Goal: Task Accomplishment & Management: Manage account settings

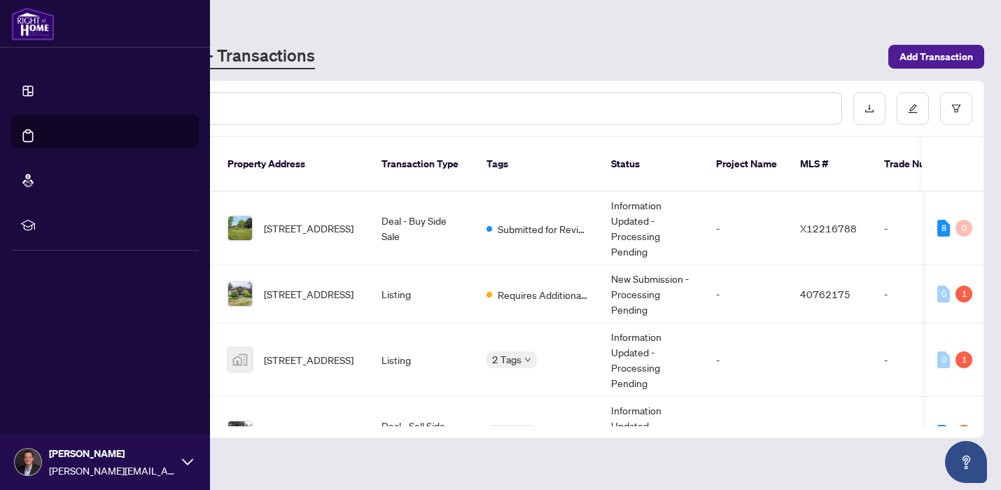
click at [36, 95] on link "Dashboard" at bounding box center [53, 101] width 48 height 13
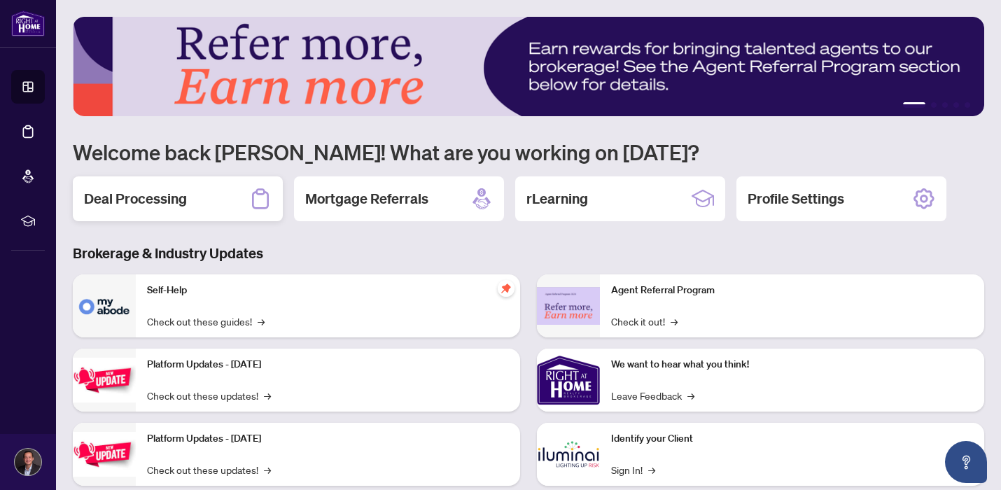
click at [204, 179] on div "Deal Processing" at bounding box center [178, 198] width 210 height 45
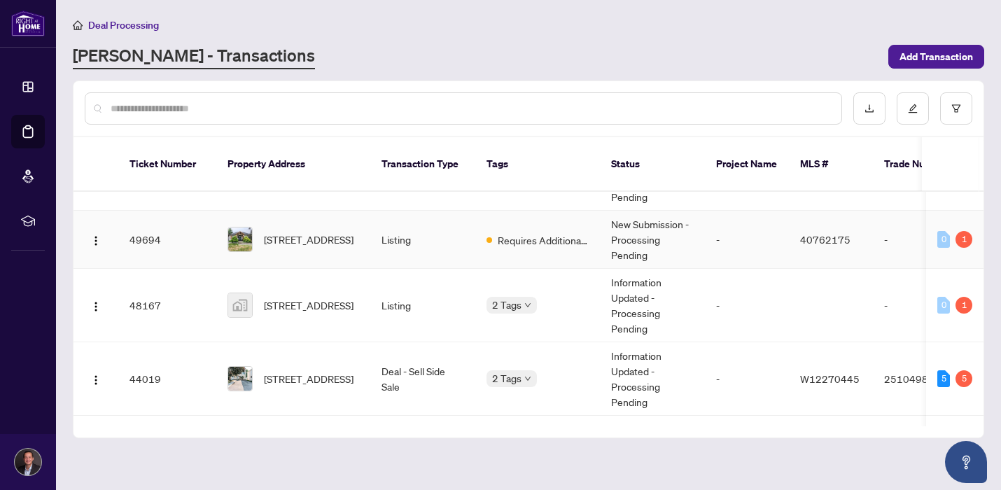
scroll to position [64, 0]
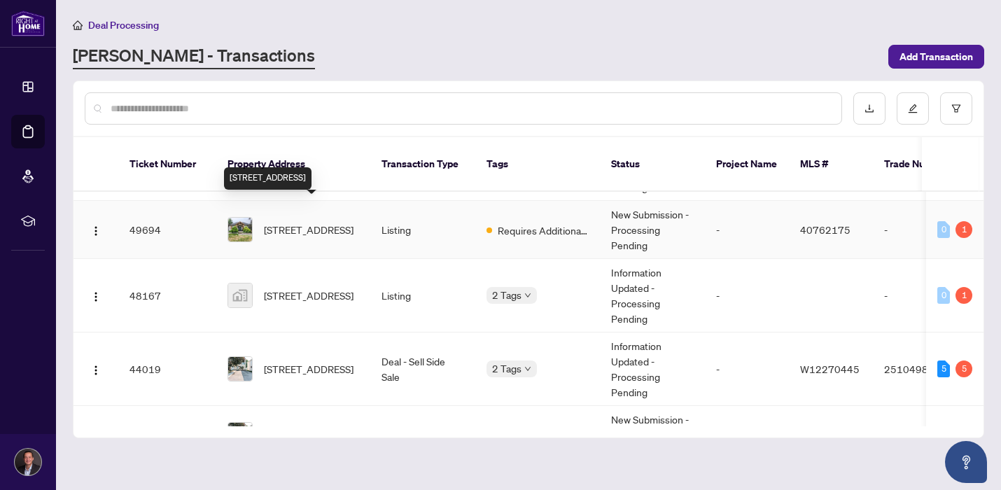
click at [318, 222] on span "[STREET_ADDRESS]" at bounding box center [309, 229] width 90 height 15
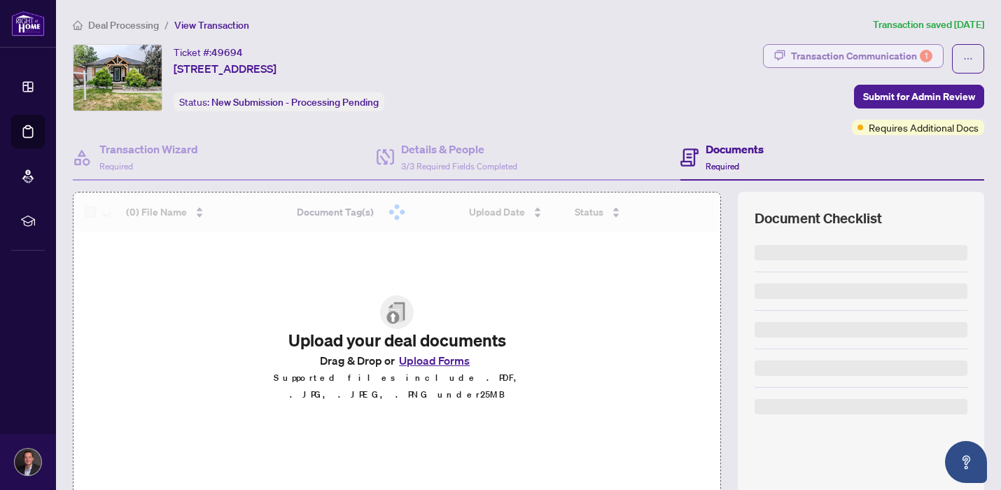
click at [824, 66] on div "Transaction Communication 1" at bounding box center [861, 56] width 141 height 22
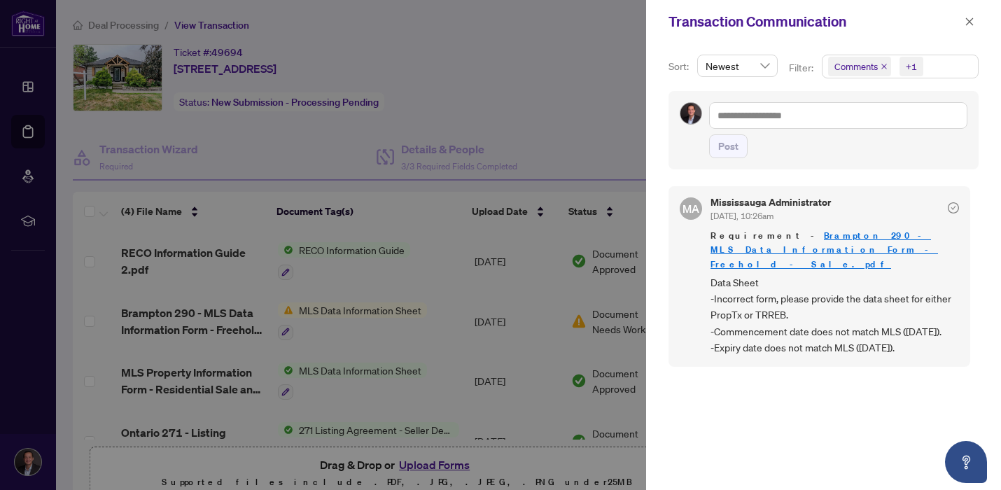
scroll to position [3, 0]
click at [770, 235] on link "Brampton 290 - MLS Data Information Form - Freehold - Sale.pdf" at bounding box center [825, 247] width 228 height 40
click at [408, 131] on div at bounding box center [500, 245] width 1001 height 490
click at [716, 312] on span "Data Sheet -Incorrect form, please provide the data sheet for either PropTx or …" at bounding box center [835, 313] width 249 height 82
click at [971, 28] on span "button" at bounding box center [970, 22] width 10 height 22
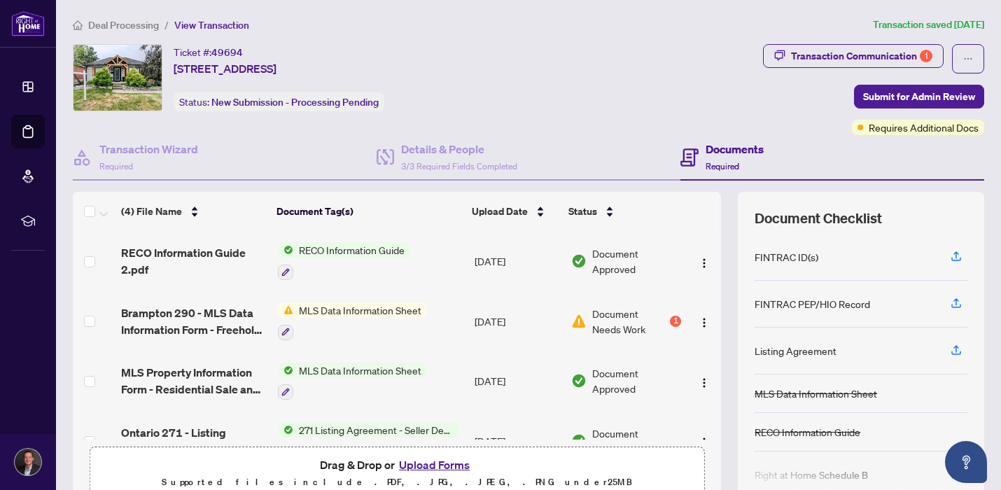
click at [130, 22] on span "Deal Processing" at bounding box center [123, 25] width 71 height 13
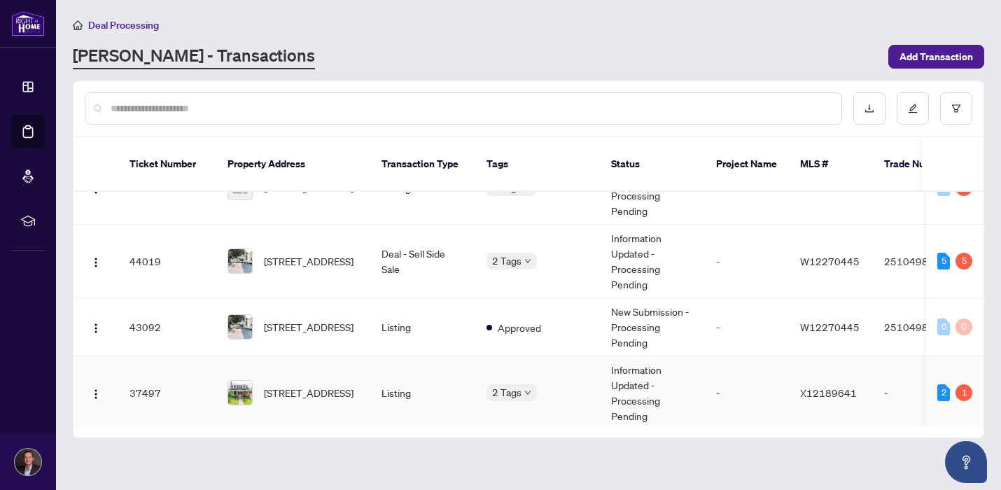
scroll to position [174, 0]
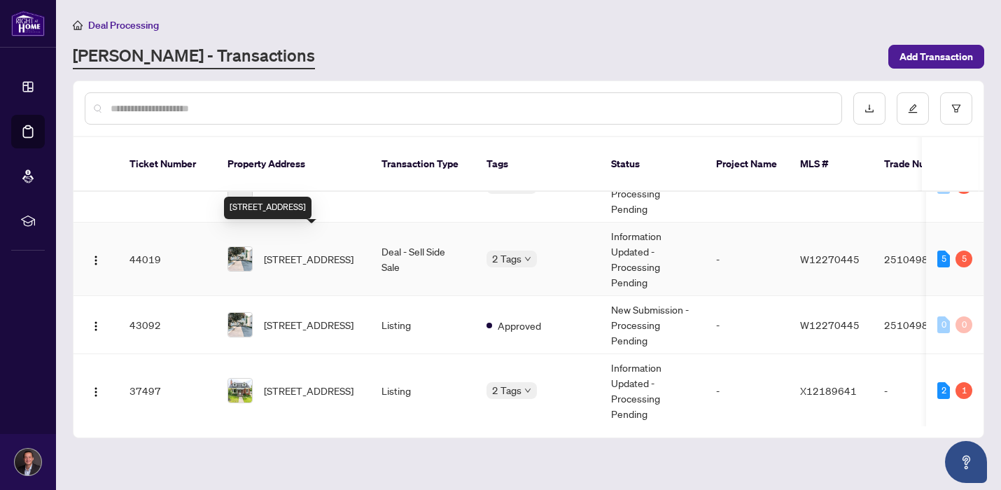
click at [309, 251] on span "[STREET_ADDRESS]" at bounding box center [309, 258] width 90 height 15
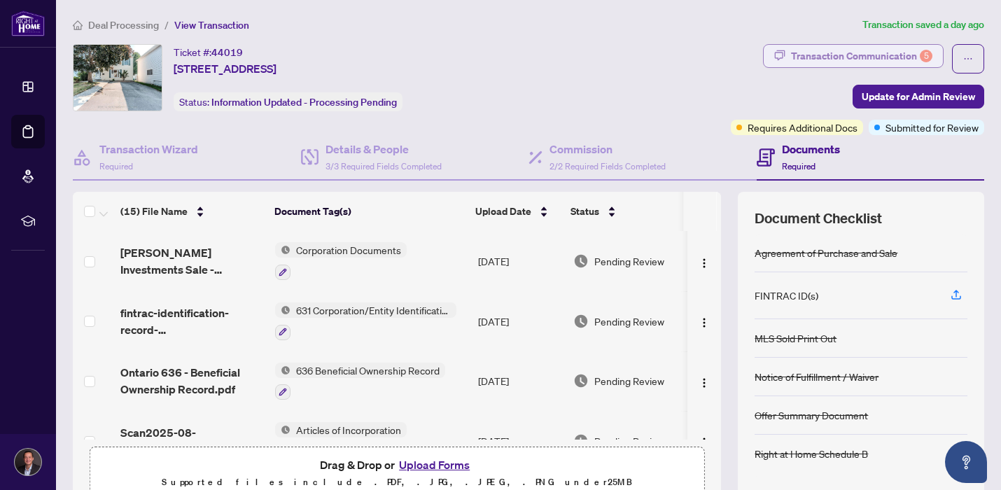
click at [859, 51] on div "Transaction Communication 5" at bounding box center [861, 56] width 141 height 22
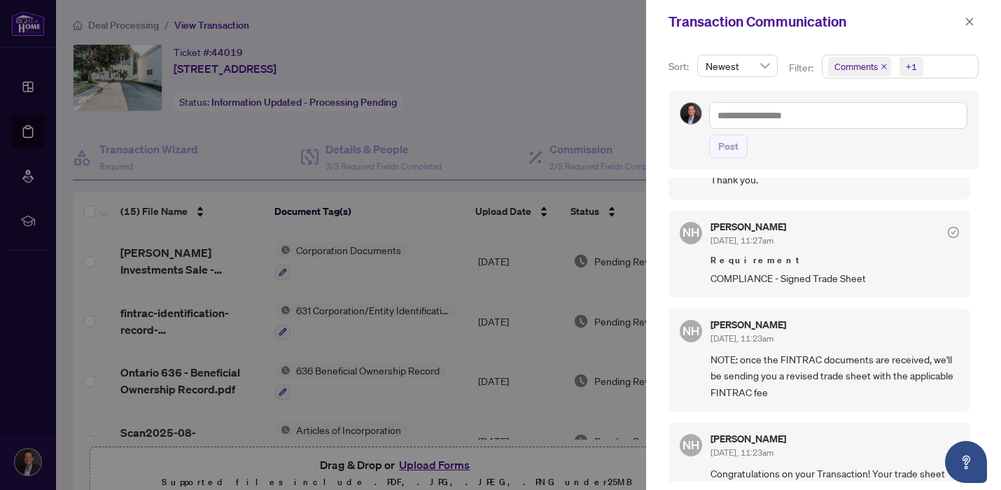
scroll to position [228, 0]
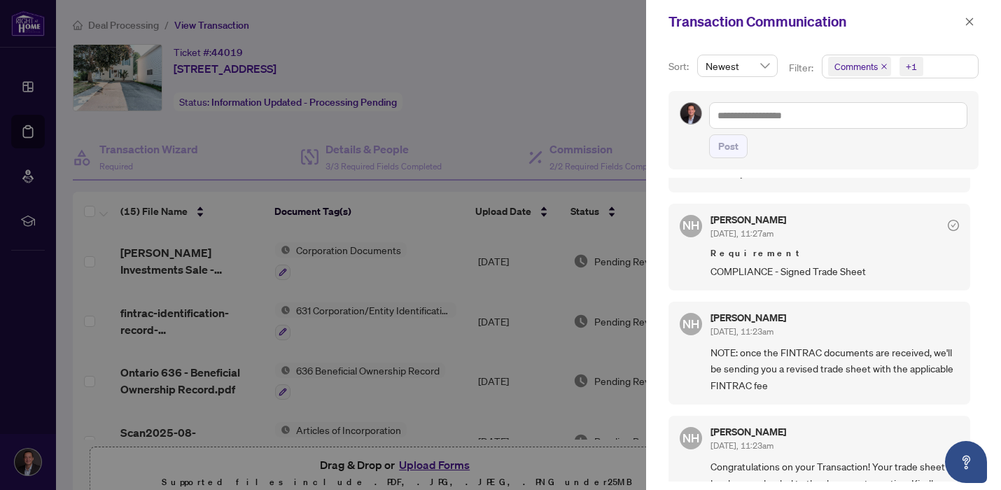
click at [545, 100] on div at bounding box center [500, 245] width 1001 height 490
click at [971, 27] on span "button" at bounding box center [970, 22] width 10 height 22
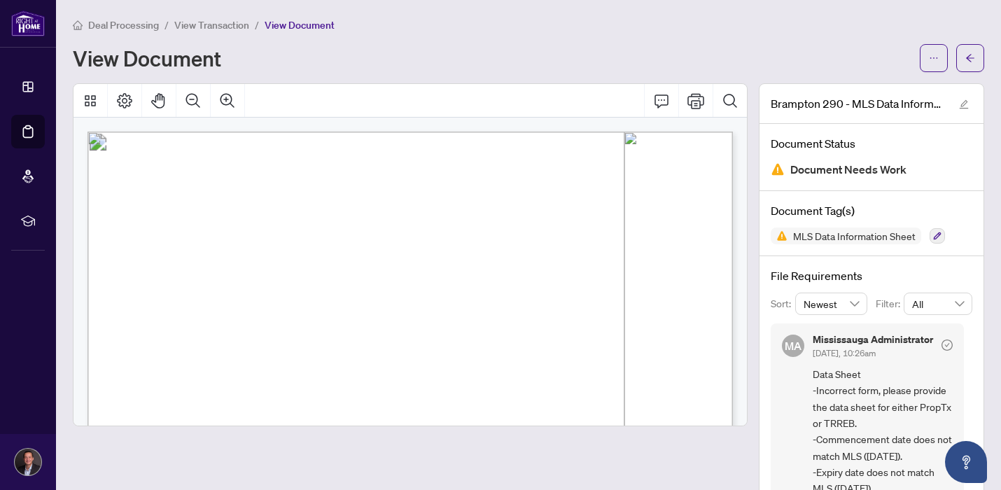
click at [116, 24] on span "Deal Processing" at bounding box center [123, 25] width 71 height 13
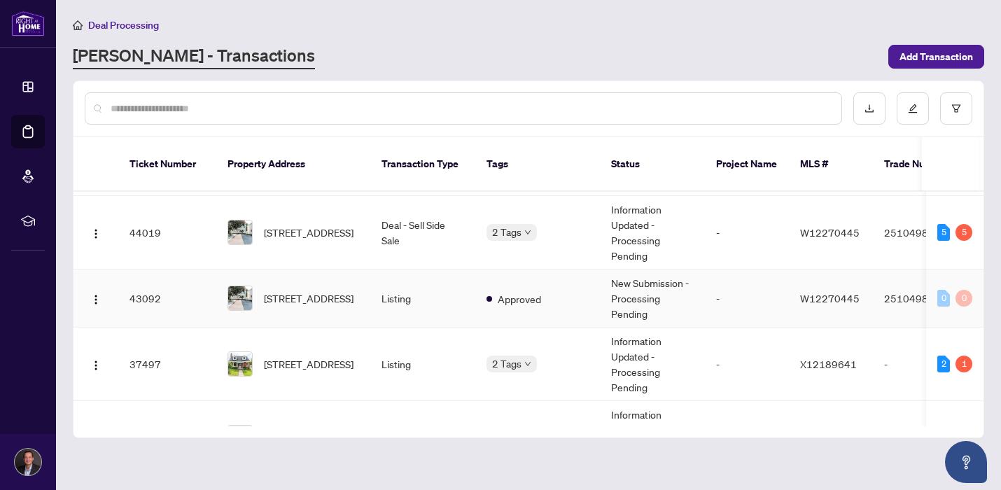
scroll to position [202, 0]
click at [293, 223] on span "[STREET_ADDRESS]" at bounding box center [309, 230] width 90 height 15
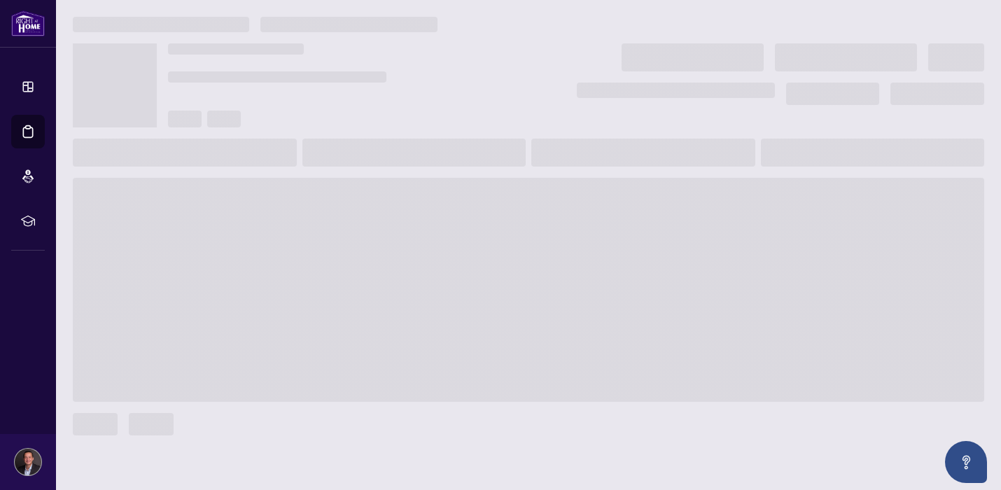
click at [293, 224] on span at bounding box center [529, 290] width 912 height 224
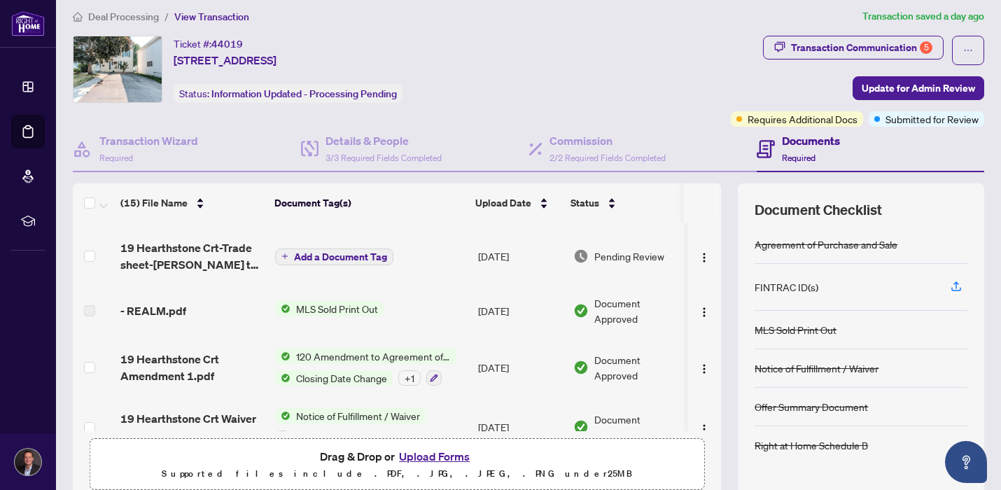
scroll to position [474, 0]
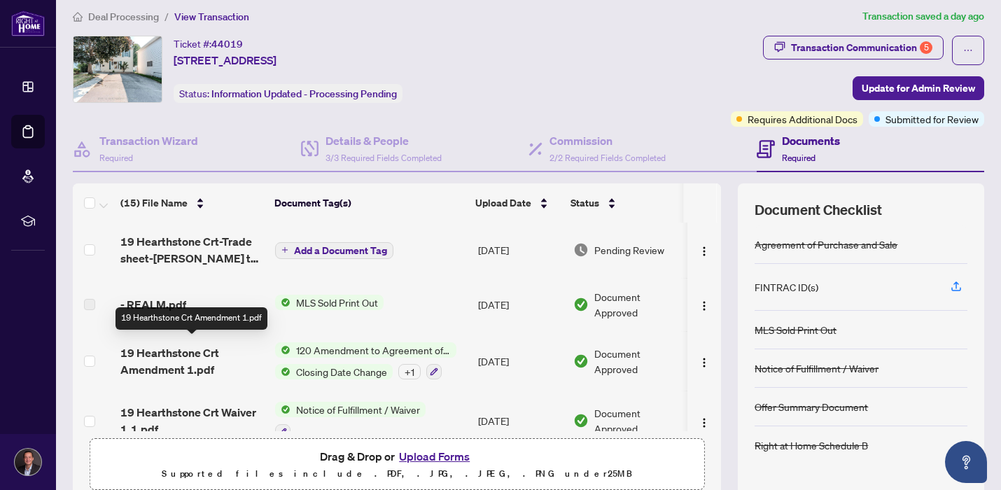
click at [144, 369] on span "19 Hearthstone Crt Amendment 1.pdf" at bounding box center [192, 362] width 144 height 34
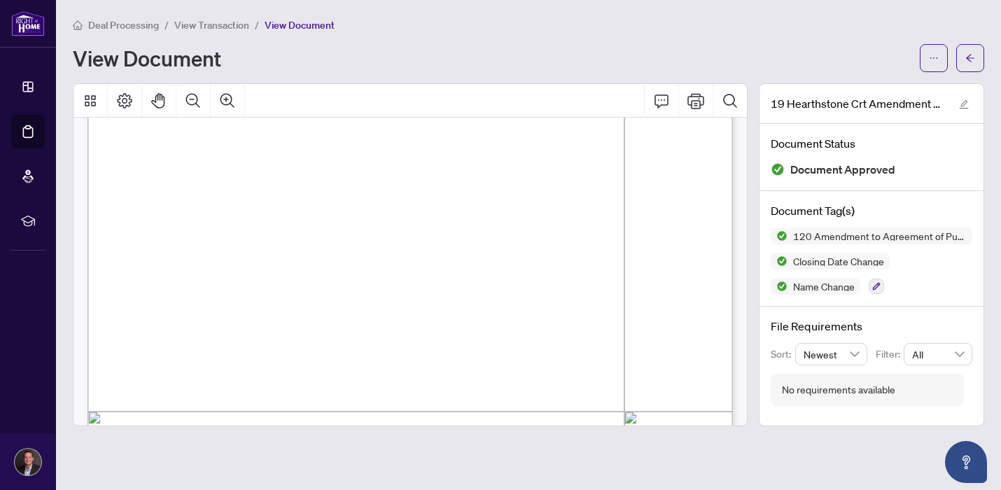
scroll to position [1103, 0]
